Goal: Task Accomplishment & Management: Use online tool/utility

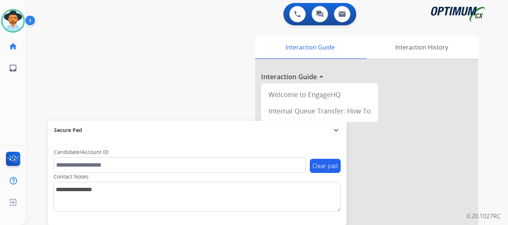
click at [121, 140] on div "Clear pad Candidate/Account ID: Contact Notes:" at bounding box center [197, 182] width 299 height 86
click at [30, 22] on img at bounding box center [31, 22] width 13 height 14
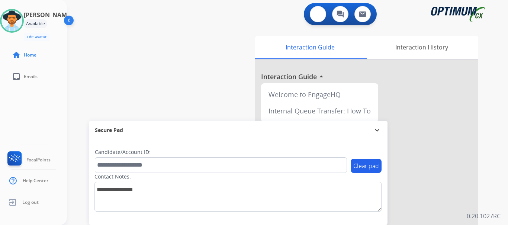
click at [315, 11] on img at bounding box center [318, 14] width 7 height 7
click at [315, 18] on button at bounding box center [318, 14] width 16 height 16
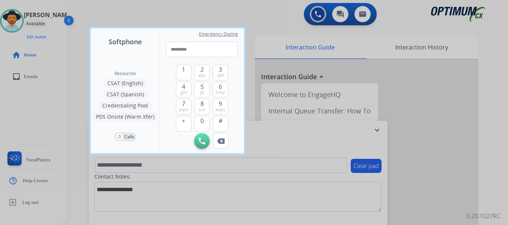
type input "**********"
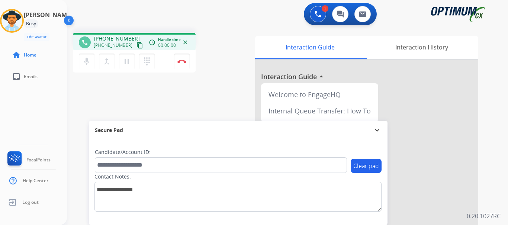
click at [181, 59] on button "Disconnect" at bounding box center [182, 62] width 16 height 16
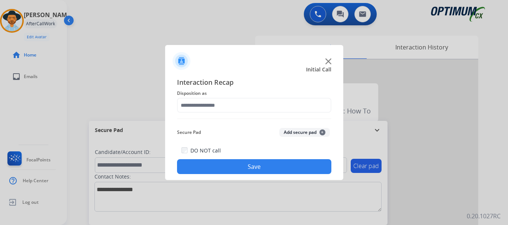
click at [288, 132] on button "Add secure pad +" at bounding box center [304, 132] width 51 height 9
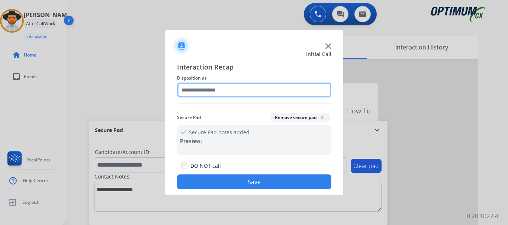
click at [235, 87] on input "text" at bounding box center [254, 90] width 154 height 15
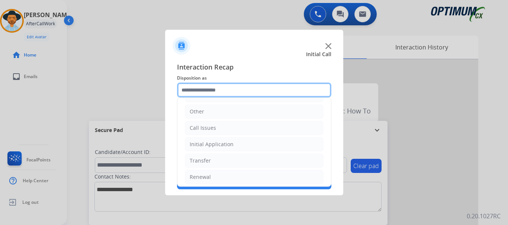
scroll to position [51, 0]
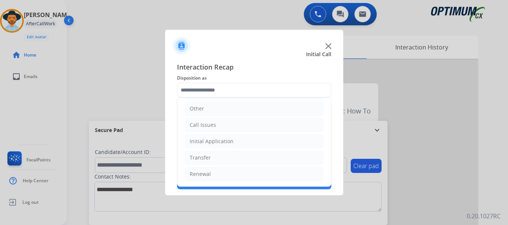
click at [232, 128] on li "Call Issues" at bounding box center [254, 125] width 139 height 14
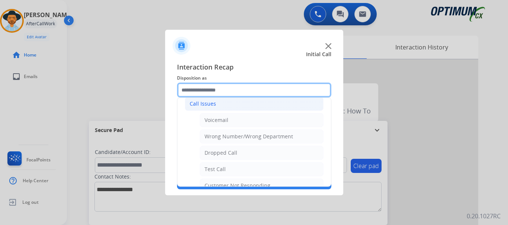
scroll to position [105, 0]
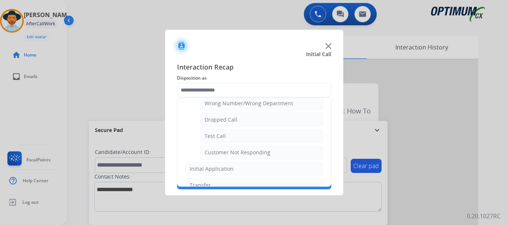
click at [244, 138] on li "Test Call" at bounding box center [262, 136] width 124 height 14
type input "*********"
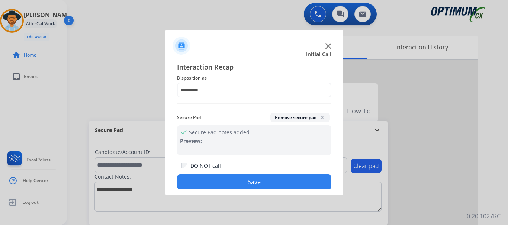
click at [238, 178] on button "Save" at bounding box center [254, 181] width 154 height 15
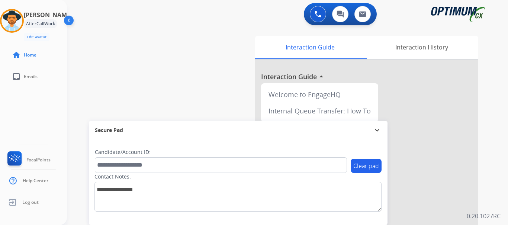
click at [167, 89] on div "swap_horiz Break voice bridge close_fullscreen Connect 3-Way Call merge_type Se…" at bounding box center [278, 182] width 423 height 310
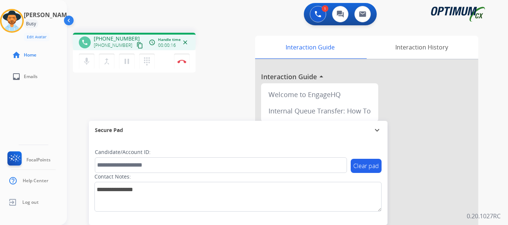
click at [123, 60] on mat-icon "pause" at bounding box center [126, 61] width 9 height 9
click at [125, 61] on mat-icon "play_arrow" at bounding box center [126, 61] width 9 height 9
drag, startPoint x: 100, startPoint y: 39, endPoint x: 129, endPoint y: 38, distance: 29.0
click at [129, 38] on span "[PHONE_NUMBER]" at bounding box center [117, 38] width 46 height 7
copy span "4847954862"
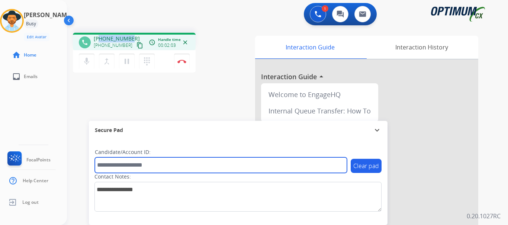
click at [139, 159] on input "text" at bounding box center [221, 165] width 252 height 16
paste input "*******"
type input "*******"
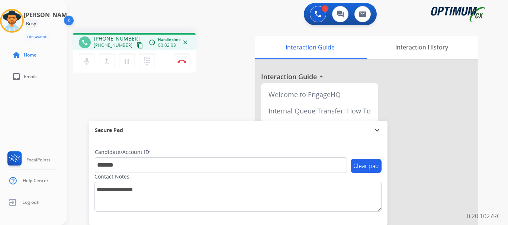
click at [142, 101] on div "phone [PHONE_NUMBER] [PHONE_NUMBER] content_copy access_time Call metrics Queue…" at bounding box center [278, 182] width 423 height 310
click at [202, 54] on div "phone [PHONE_NUMBER] [PHONE_NUMBER] content_copy access_time Call metrics Queue…" at bounding box center [161, 54] width 177 height 42
click at [177, 65] on button "Disconnect" at bounding box center [182, 62] width 16 height 16
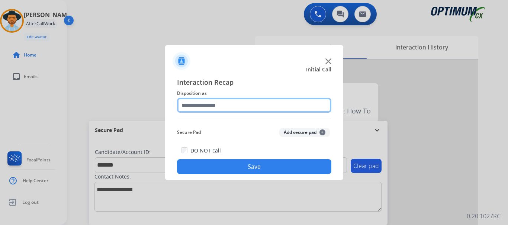
click at [215, 105] on input "text" at bounding box center [254, 105] width 154 height 15
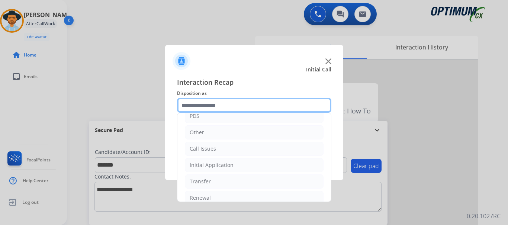
scroll to position [51, 0]
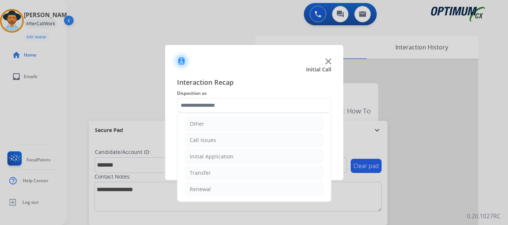
click at [237, 193] on li "Renewal" at bounding box center [254, 189] width 139 height 14
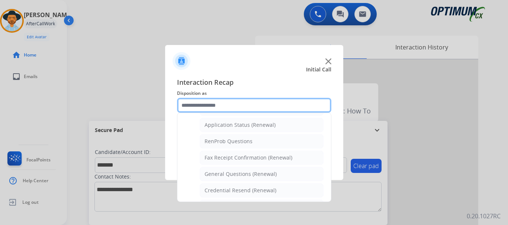
scroll to position [171, 0]
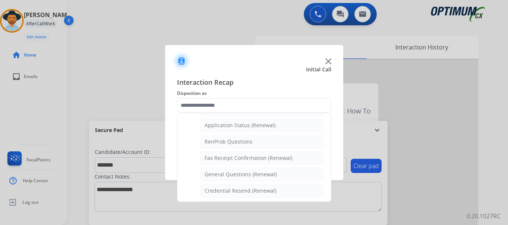
click at [256, 187] on li "Credential Resend (Renewal)" at bounding box center [262, 191] width 124 height 14
type input "**********"
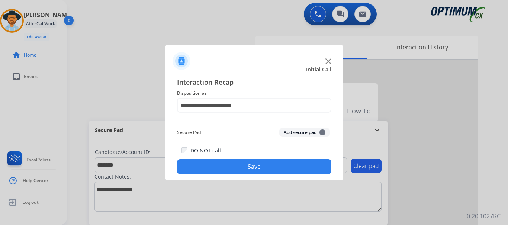
click at [260, 170] on button "Save" at bounding box center [254, 166] width 154 height 15
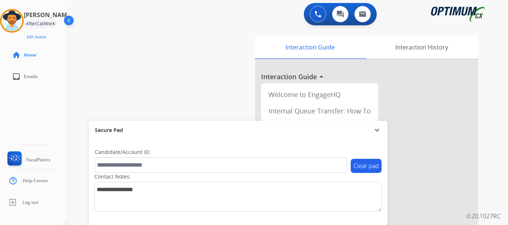
click at [238, 99] on div "swap_horiz Break voice bridge close_fullscreen Connect 3-Way Call merge_type Se…" at bounding box center [278, 182] width 423 height 310
